Goal: Task Accomplishment & Management: Complete application form

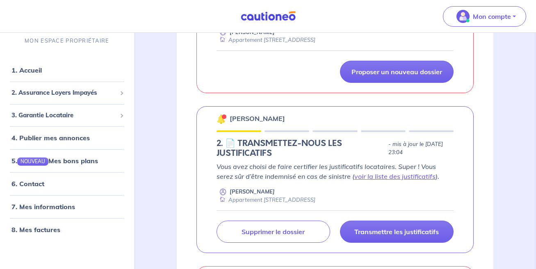
scroll to position [202, 0]
click at [369, 208] on div "Vous avez choisi de faire certifier les justificatifs locataires. Super ! Vous …" at bounding box center [335, 202] width 237 height 81
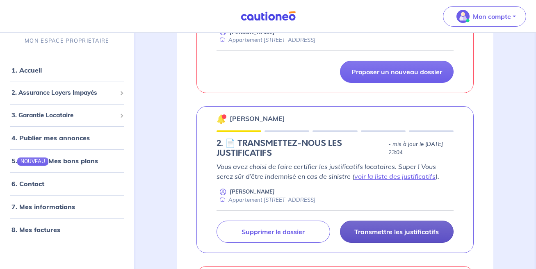
click at [372, 233] on p "Transmettre les justificatifs" at bounding box center [397, 232] width 85 height 8
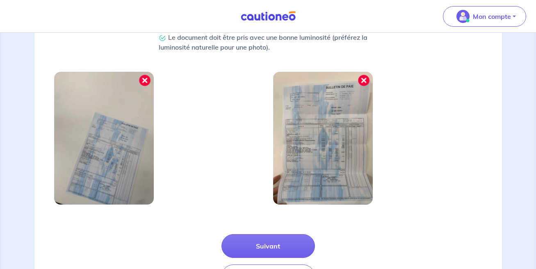
scroll to position [294, 0]
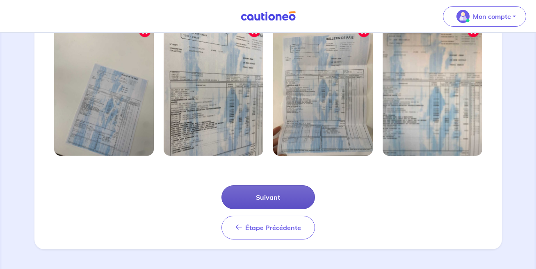
click at [272, 194] on button "Suivant" at bounding box center [269, 198] width 94 height 24
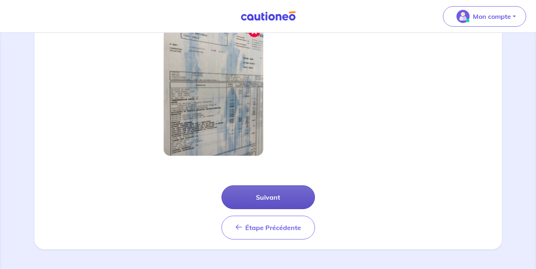
scroll to position [254, 0]
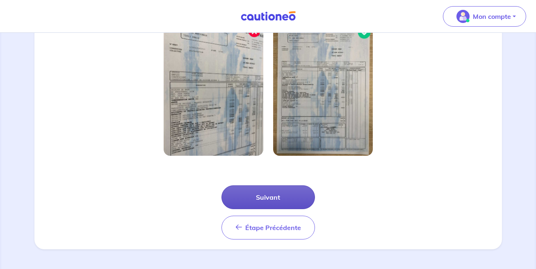
click at [269, 199] on button "Suivant" at bounding box center [269, 198] width 94 height 24
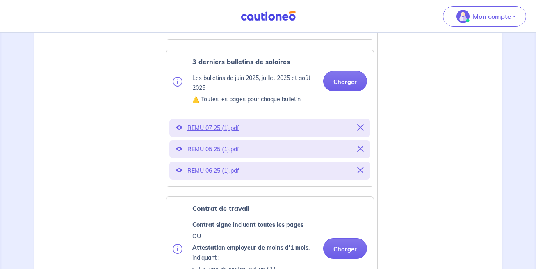
scroll to position [361, 0]
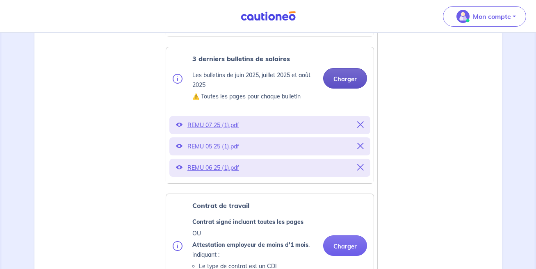
click at [348, 76] on button "Charger" at bounding box center [345, 78] width 44 height 21
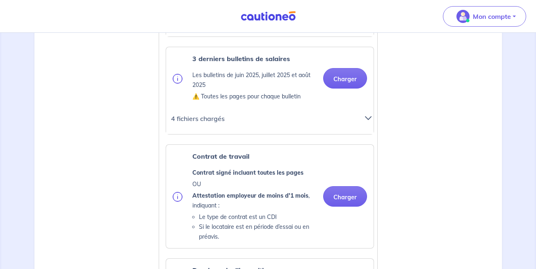
click at [364, 121] on div at bounding box center [369, 122] width 18 height 18
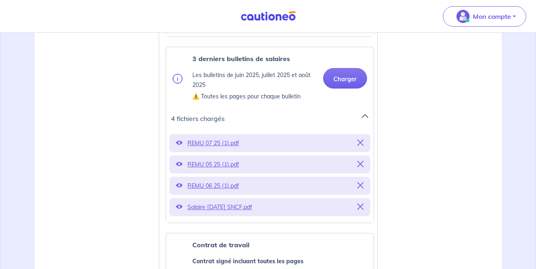
click at [364, 163] on div "REMU 05 25 (1).pdf" at bounding box center [270, 165] width 201 height 18
click at [360, 164] on icon at bounding box center [361, 164] width 7 height 7
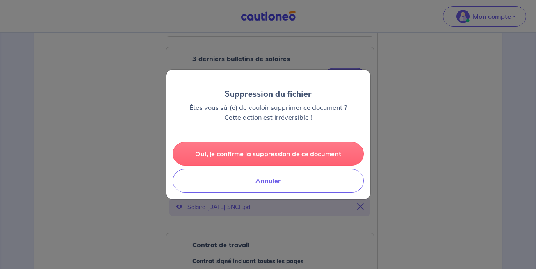
click at [336, 147] on button "Oui, je confirme la suppression de ce document" at bounding box center [268, 154] width 191 height 24
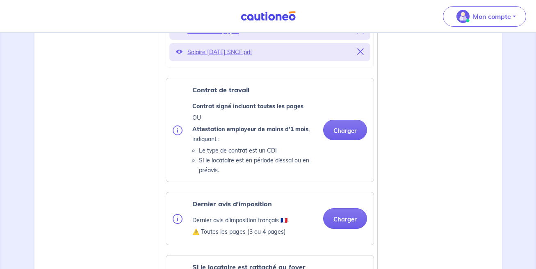
scroll to position [486, 0]
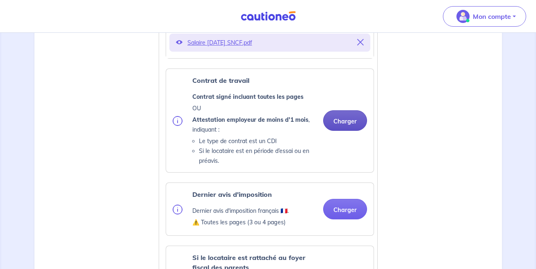
click at [348, 118] on button "Charger" at bounding box center [345, 120] width 44 height 21
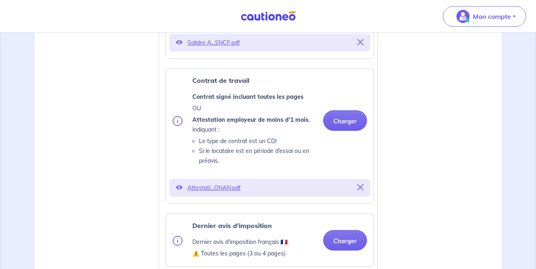
scroll to position [560, 0]
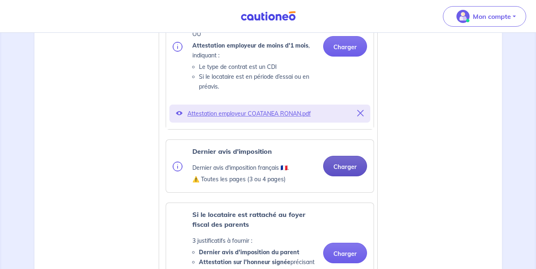
click at [353, 167] on button "Charger" at bounding box center [345, 166] width 44 height 21
click at [257, 201] on ul "Pièce d’identité Carte nationale d'identité OU Passeport OU Titre de séjour ⚠️ …" at bounding box center [269, 114] width 212 height 743
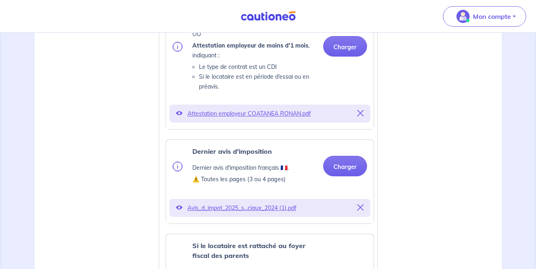
click at [282, 209] on p "Avis_d_impot_2025_s...ciaux_2024 (1).pdf" at bounding box center [270, 207] width 165 height 11
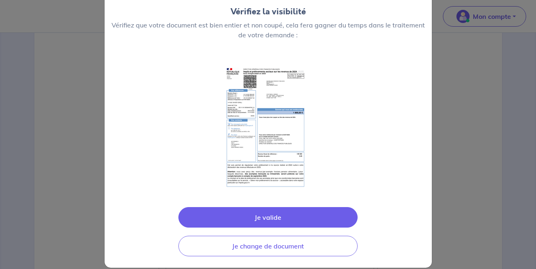
scroll to position [62, 0]
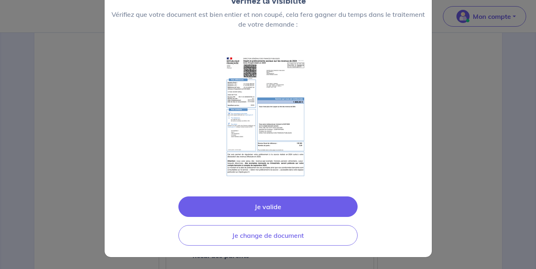
click at [277, 208] on button "Je valide" at bounding box center [268, 207] width 179 height 21
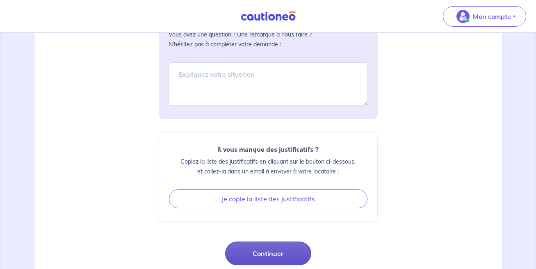
scroll to position [1111, 0]
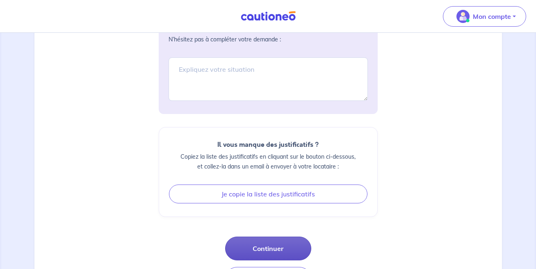
click at [243, 256] on button "Continuer" at bounding box center [268, 249] width 86 height 24
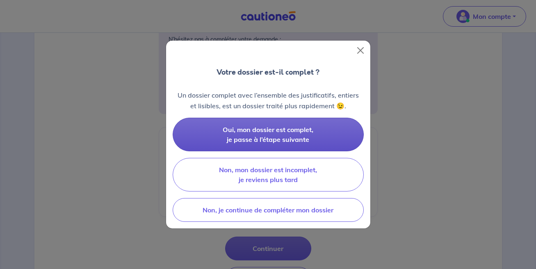
click at [277, 131] on span "Oui, mon dossier est complet, je passe à l’étape suivante" at bounding box center [268, 135] width 91 height 18
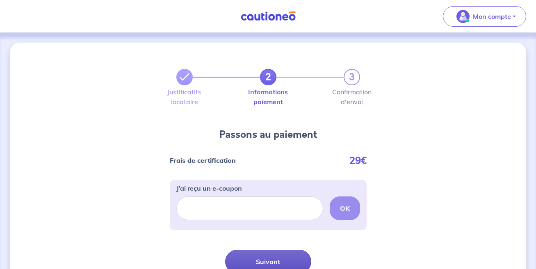
click at [268, 257] on button "Suivant" at bounding box center [268, 262] width 86 height 24
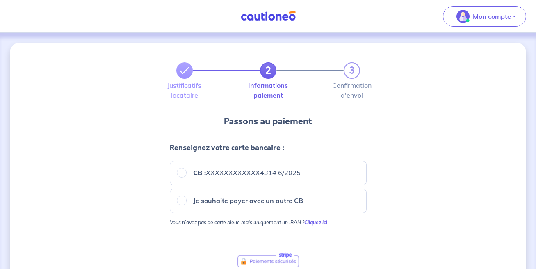
click at [180, 172] on input "CB : XXXXXXXXXXXX4314 6/2025" at bounding box center [182, 173] width 10 height 10
radio input "true"
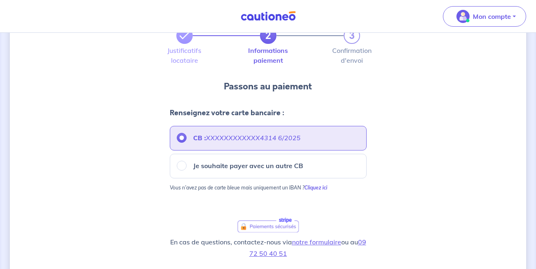
scroll to position [34, 0]
click at [183, 167] on input "Je souhaite payer avec un autre CB" at bounding box center [182, 167] width 10 height 10
radio input "true"
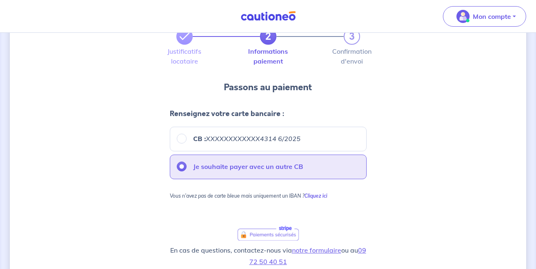
scroll to position [121, 0]
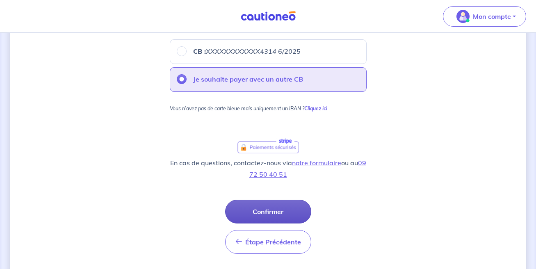
click at [264, 212] on button "Confirmer" at bounding box center [268, 212] width 86 height 24
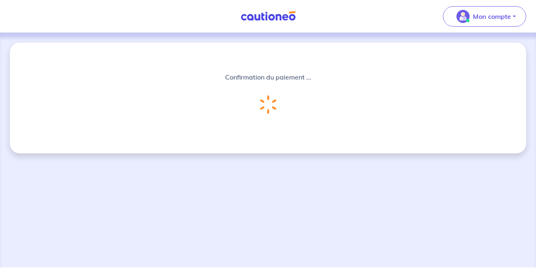
click at [249, 159] on div "Confirmation du paiement ... Chargement..." at bounding box center [268, 150] width 536 height 235
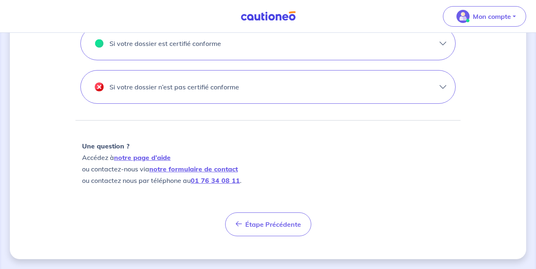
scroll to position [326, 0]
click at [298, 75] on button "Si votre dossier n’est pas certifié conforme" at bounding box center [268, 87] width 375 height 33
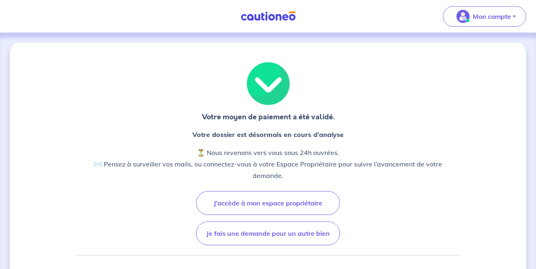
scroll to position [0, 0]
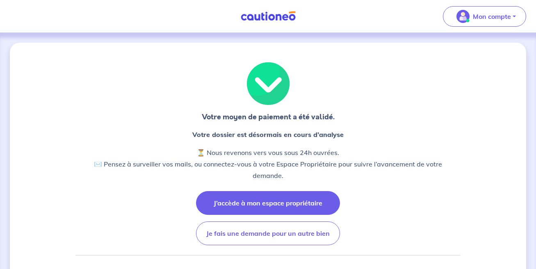
click at [245, 197] on button "J’accède à mon espace propriétaire" at bounding box center [268, 203] width 144 height 24
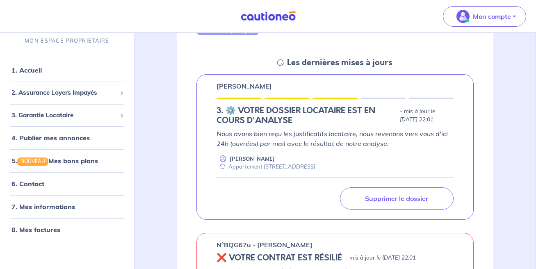
scroll to position [106, 0]
